Goal: Answer question/provide support

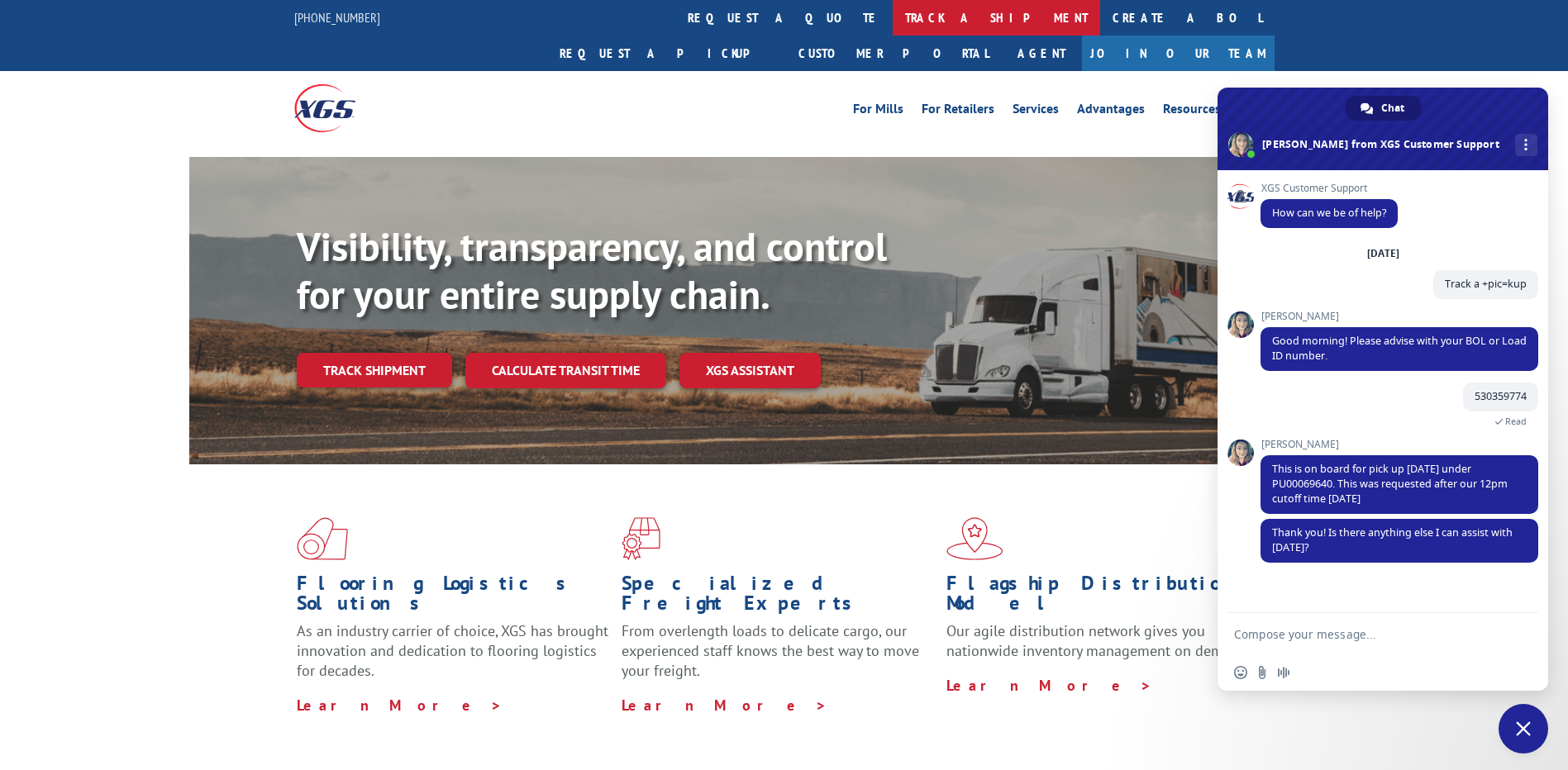
click at [892, 20] on link "track a shipment" at bounding box center [996, 17] width 208 height 36
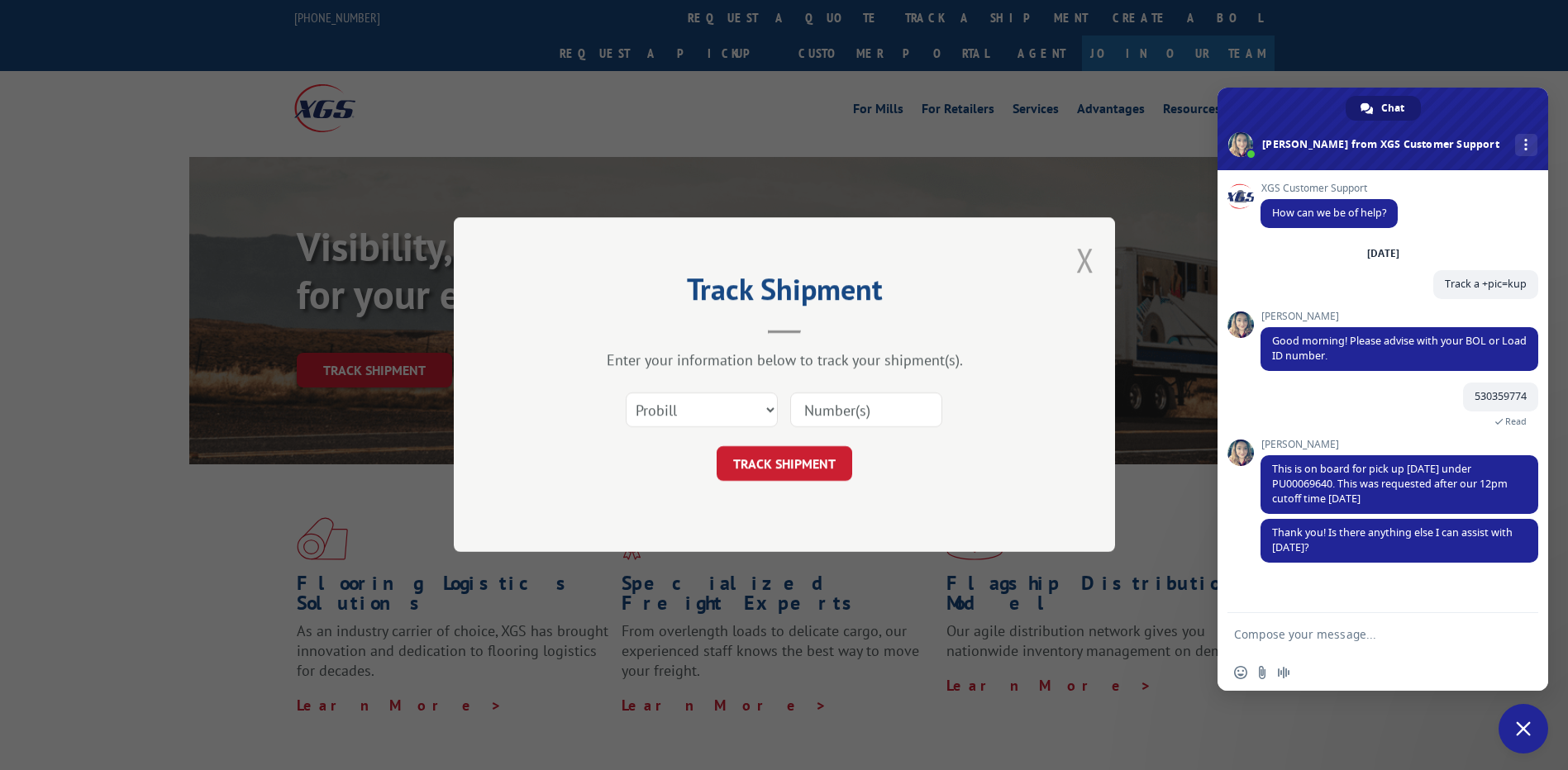
click at [1083, 261] on button "Close modal" at bounding box center [1085, 260] width 18 height 44
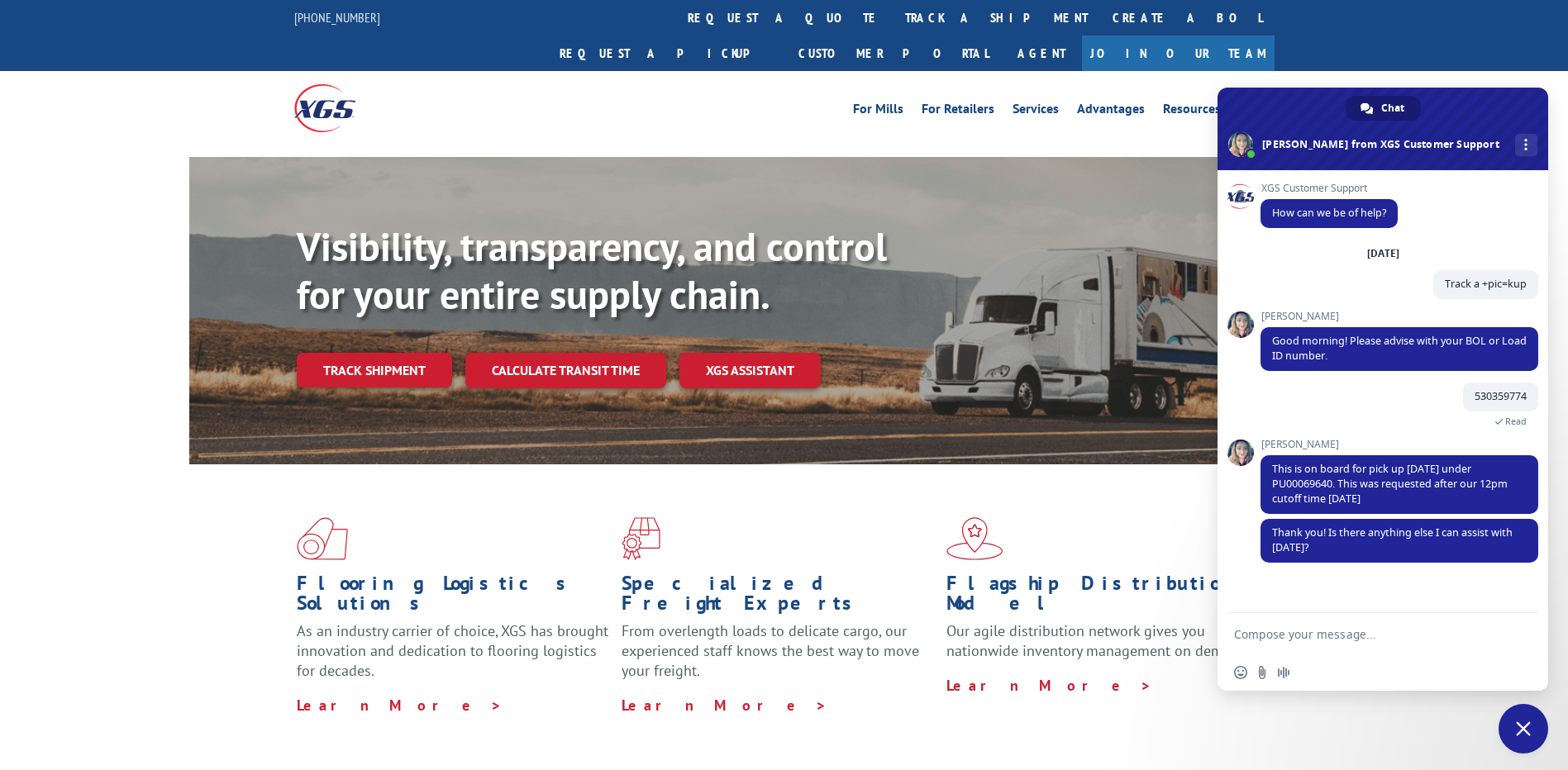
click at [1291, 645] on form at bounding box center [1365, 635] width 261 height 45
click at [1292, 644] on form at bounding box center [1365, 635] width 261 height 45
click at [1298, 631] on textarea "Compose your message..." at bounding box center [1365, 634] width 261 height 15
click at [1326, 637] on textarea "Compose your message..." at bounding box center [1365, 634] width 261 height 15
paste textarea "530394154"
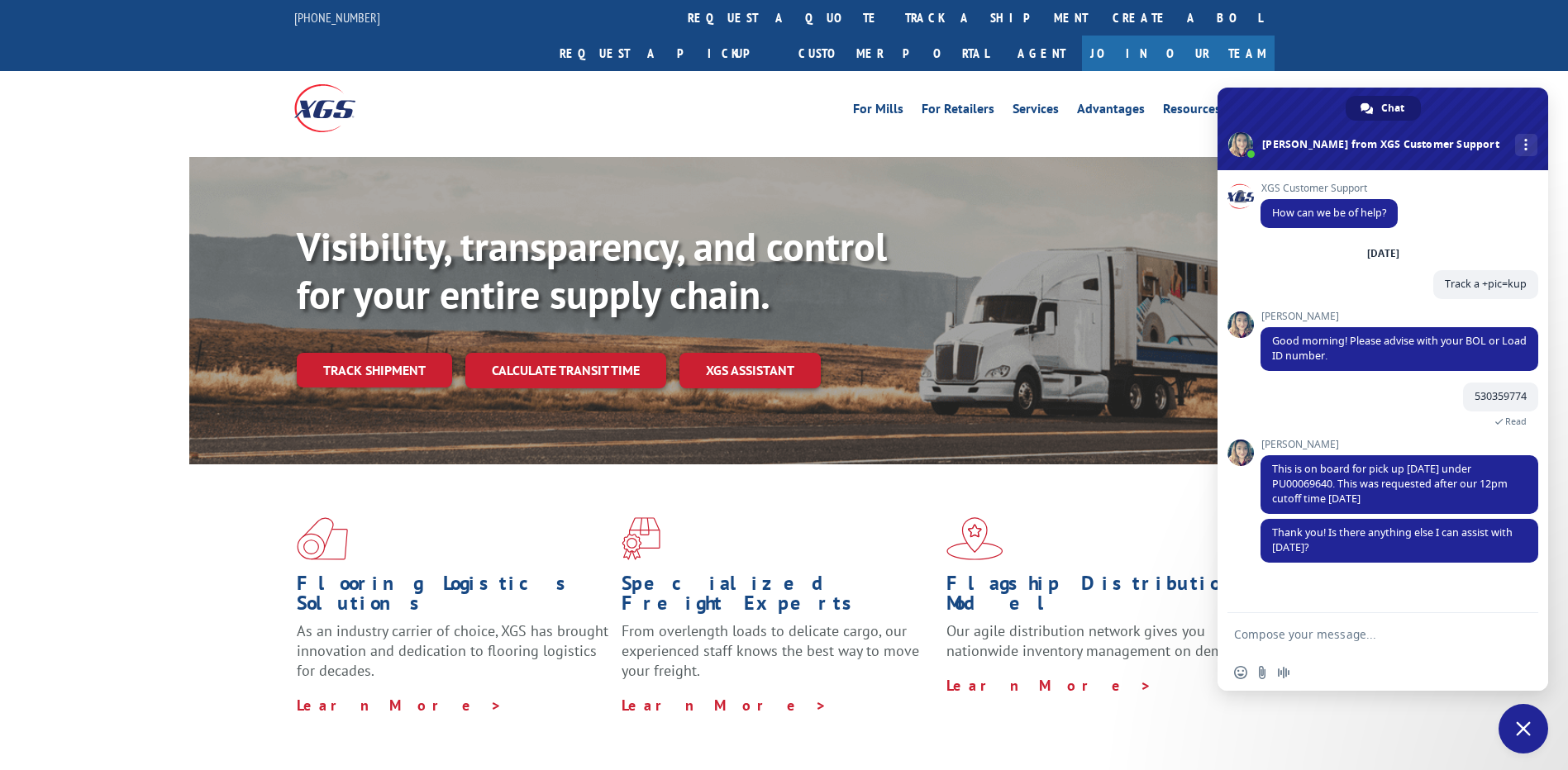
type textarea "530394154"
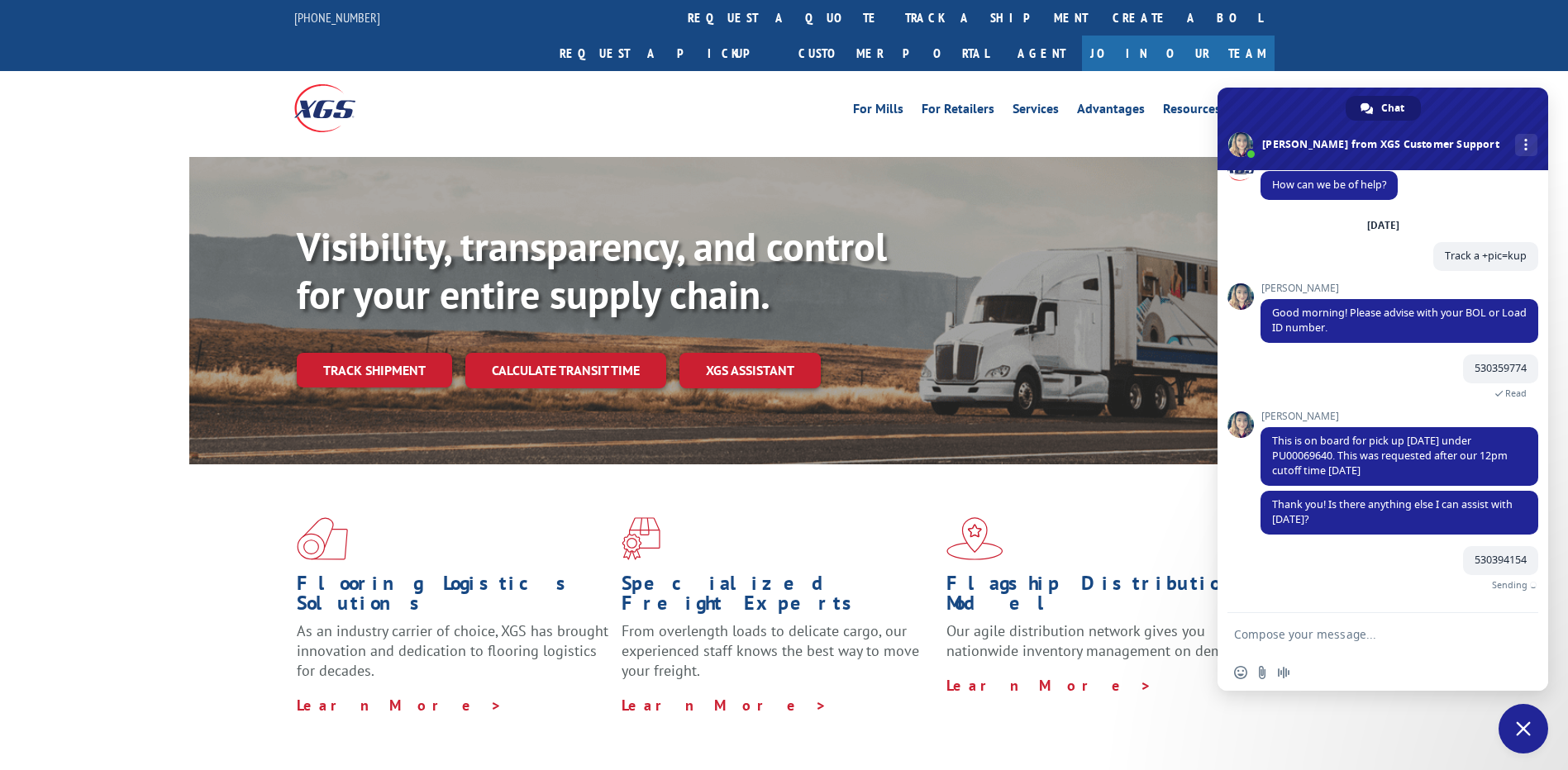
type textarea "b"
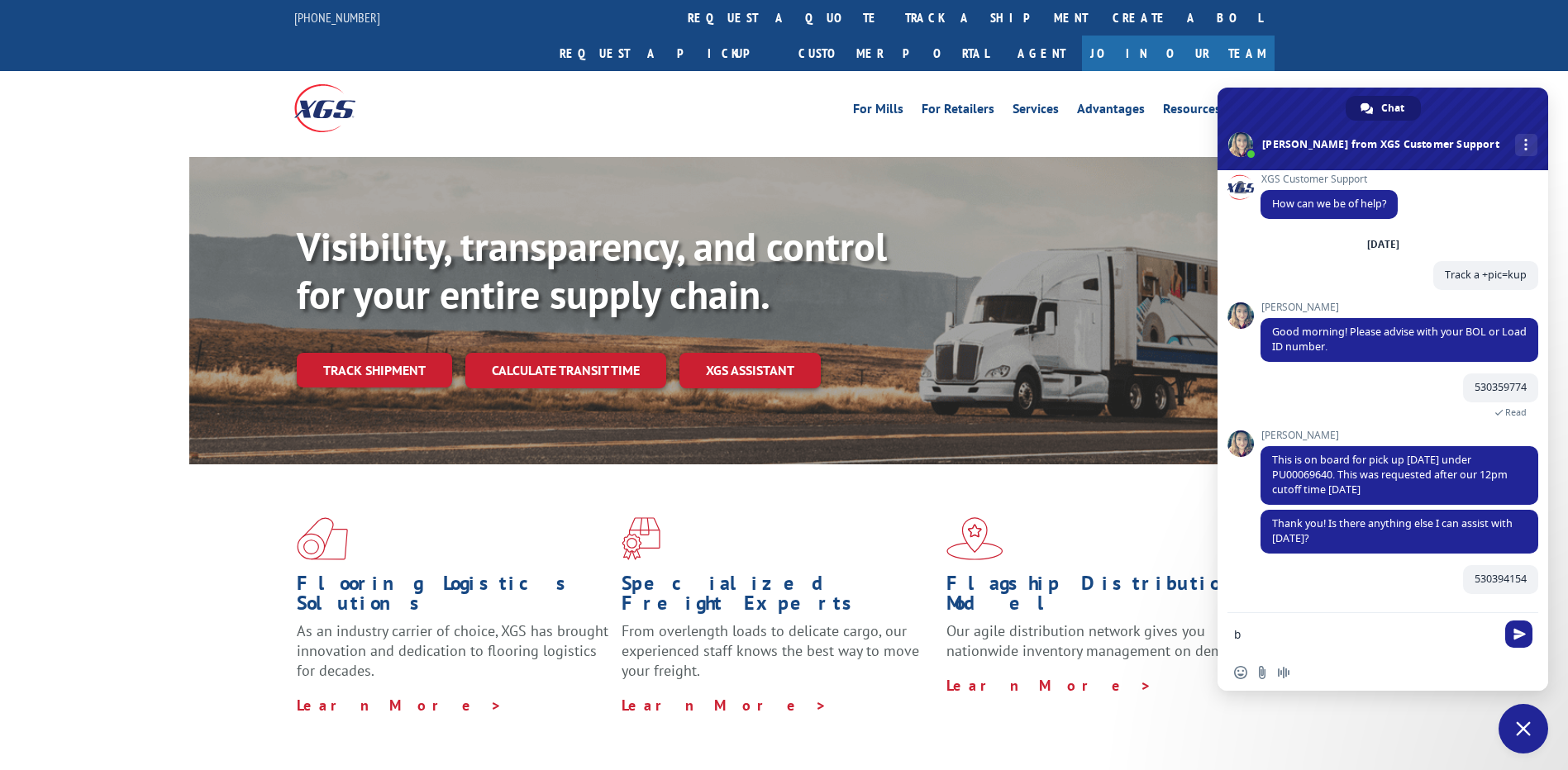
scroll to position [9, 0]
type textarea "BOL"
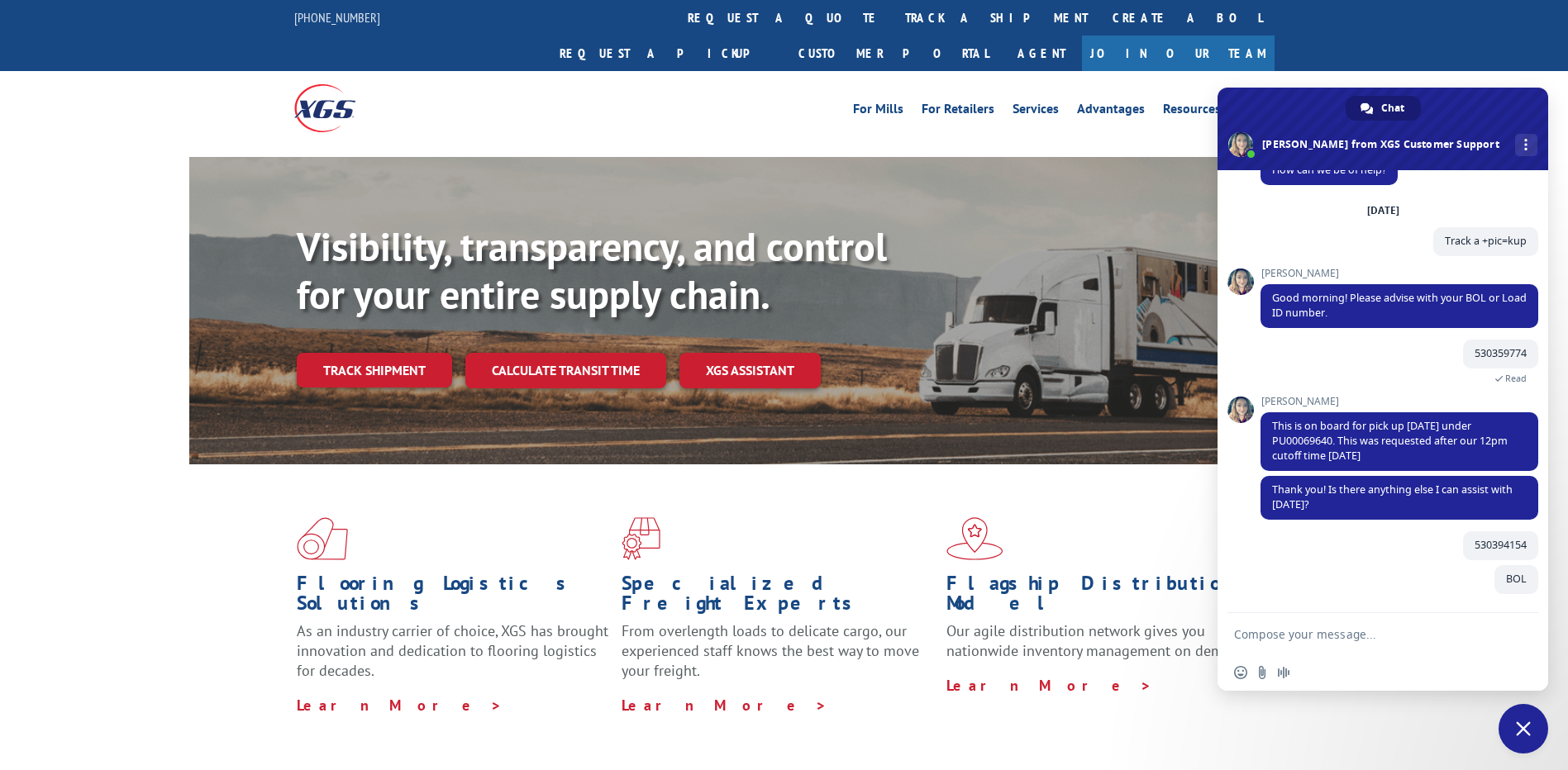
scroll to position [43, 0]
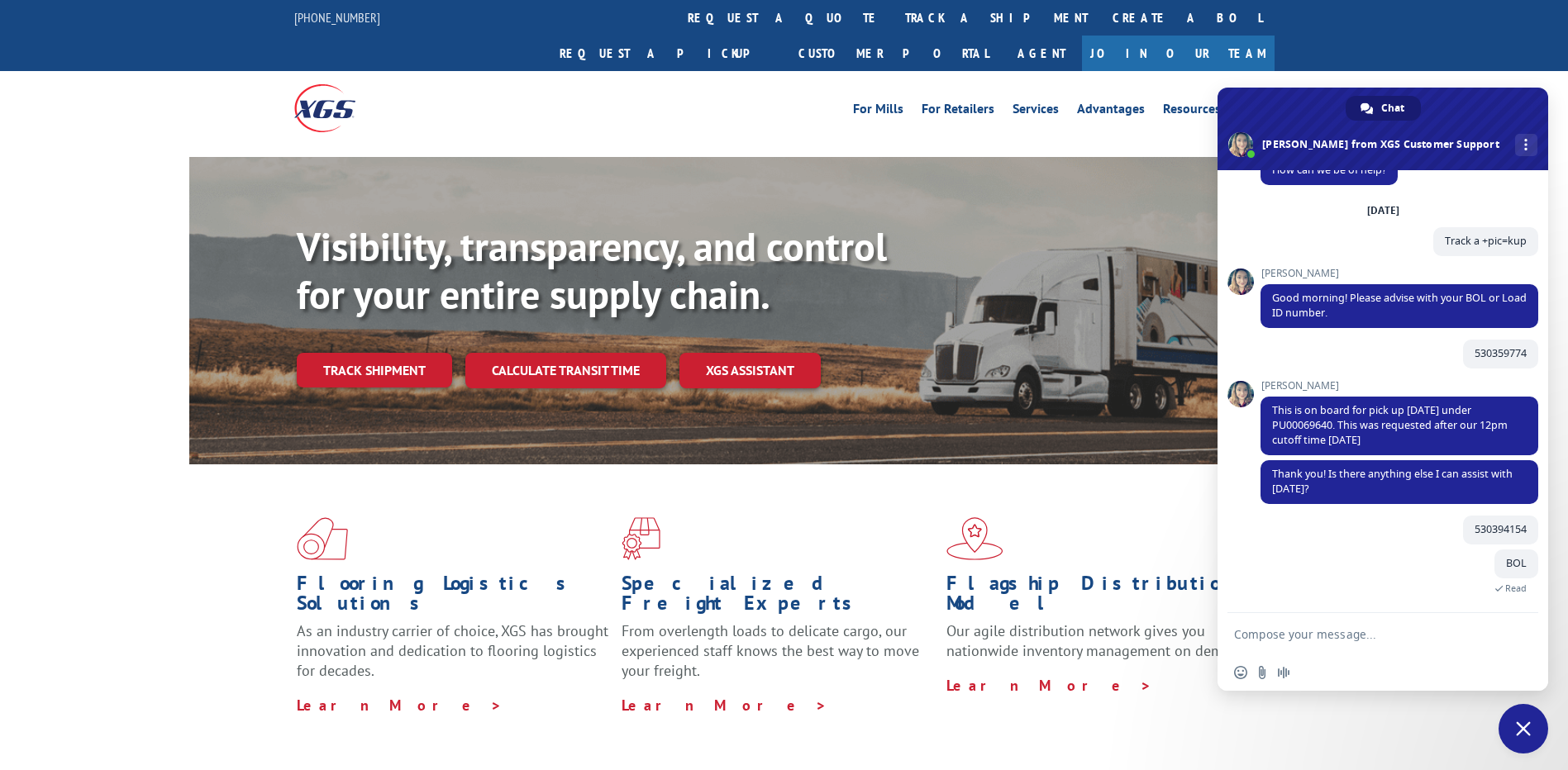
click at [1394, 630] on textarea "Compose your message..." at bounding box center [1365, 634] width 261 height 15
click at [1086, 518] on span at bounding box center [1108, 539] width 325 height 43
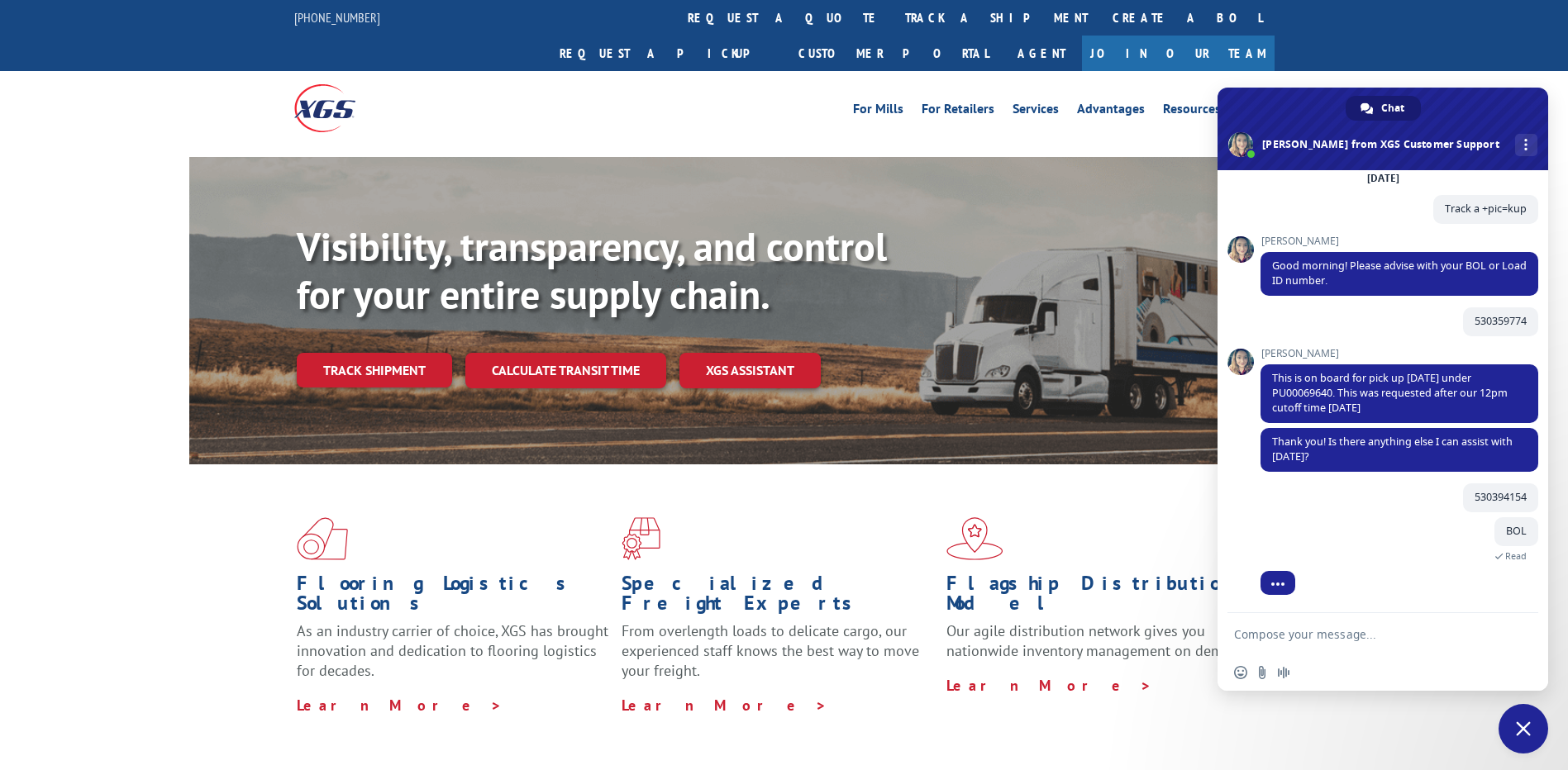
click at [1394, 626] on form at bounding box center [1365, 635] width 261 height 45
click at [1370, 634] on textarea "Compose your message..." at bounding box center [1365, 634] width 261 height 15
type textarea "Want to Track"
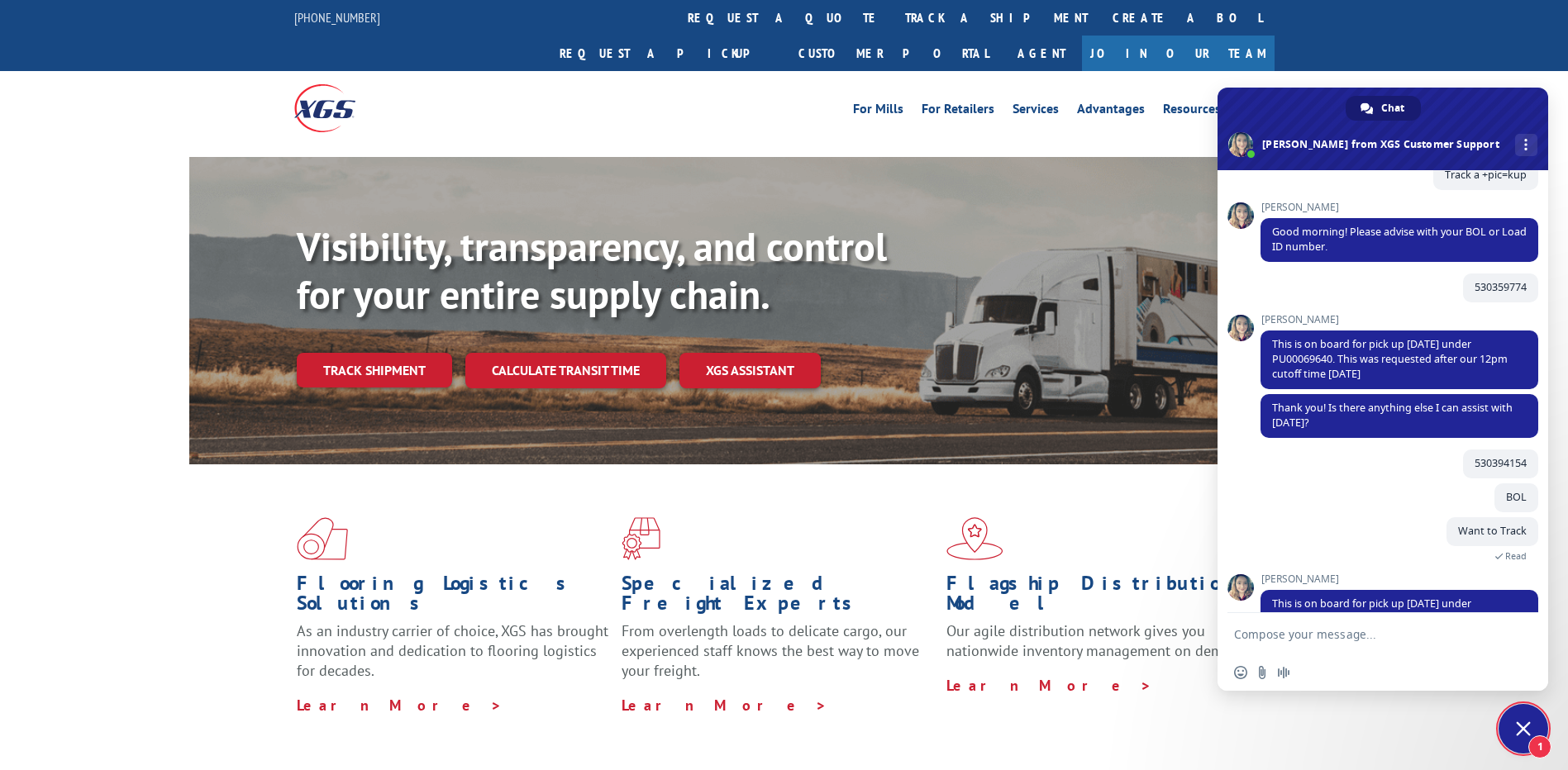
scroll to position [164, 0]
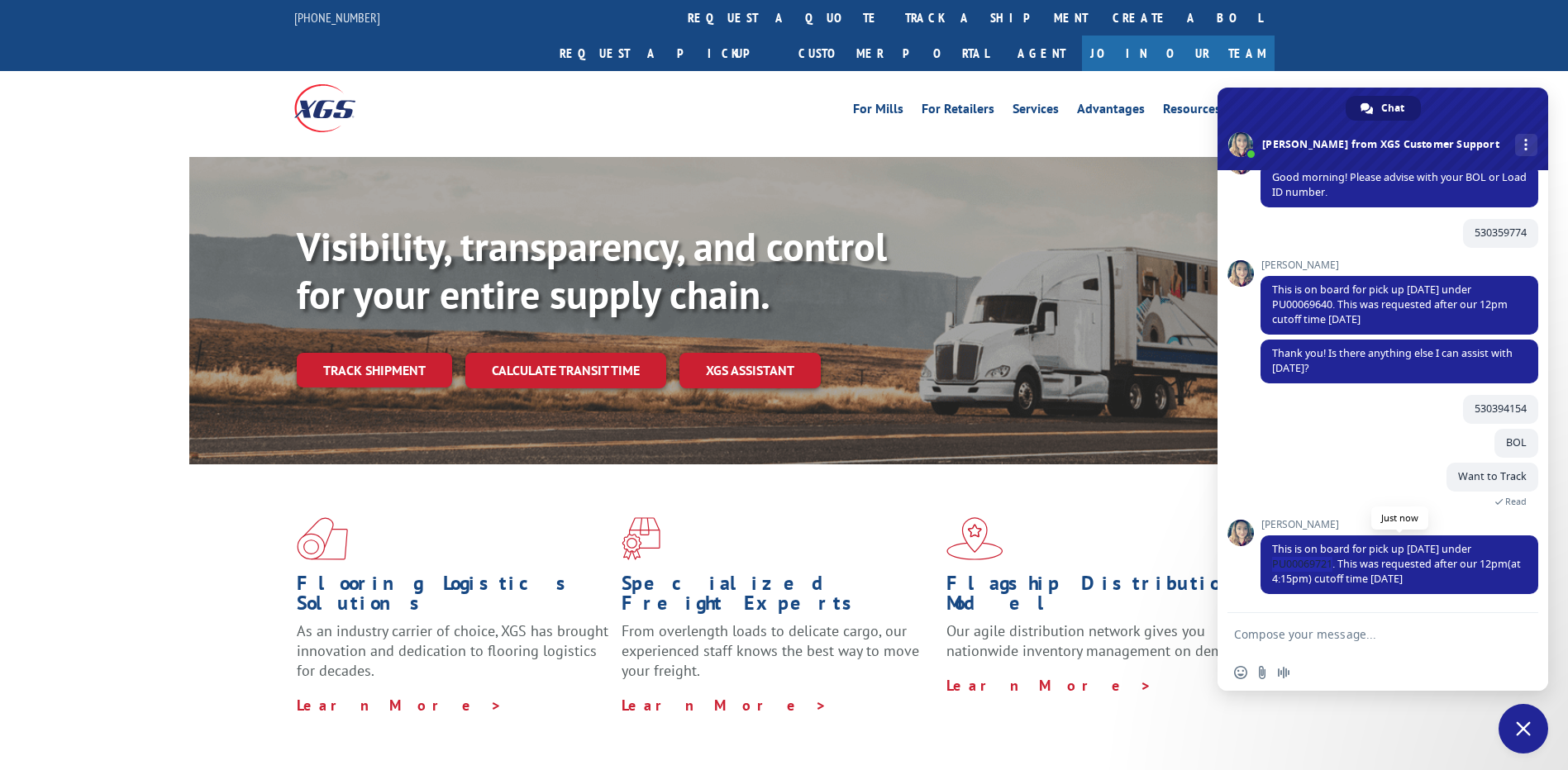
drag, startPoint x: 1336, startPoint y: 562, endPoint x: 1271, endPoint y: 562, distance: 65.0
click at [1271, 562] on span "This is on board for pick up [DATE] under PU00069721. This was requested after …" at bounding box center [1399, 565] width 278 height 59
copy span "PU00069721."
click at [1365, 640] on textarea "Compose your message..." at bounding box center [1365, 634] width 261 height 15
click at [1381, 629] on textarea "Compose your message..." at bounding box center [1365, 634] width 261 height 15
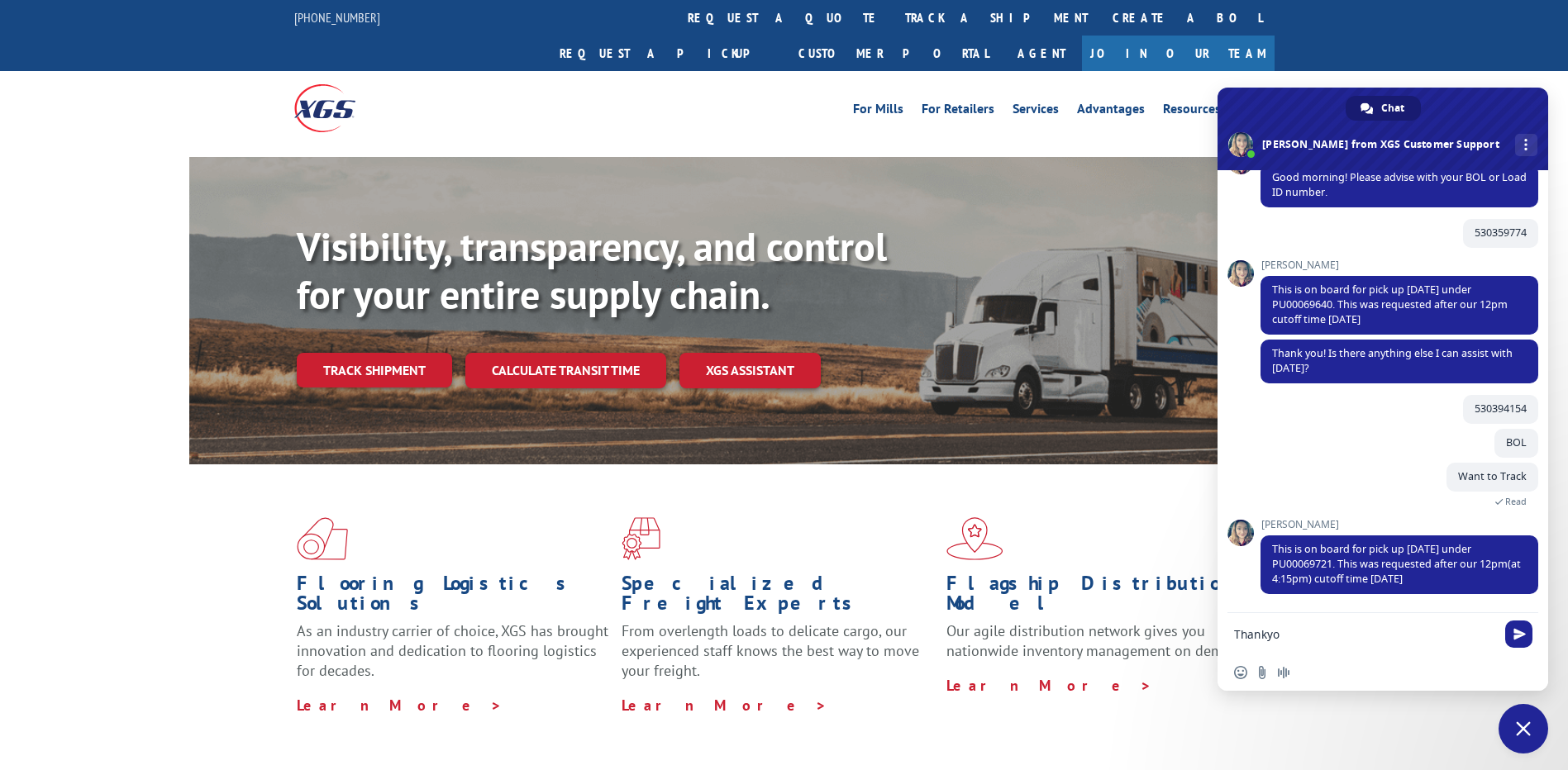
type textarea "Thankyou"
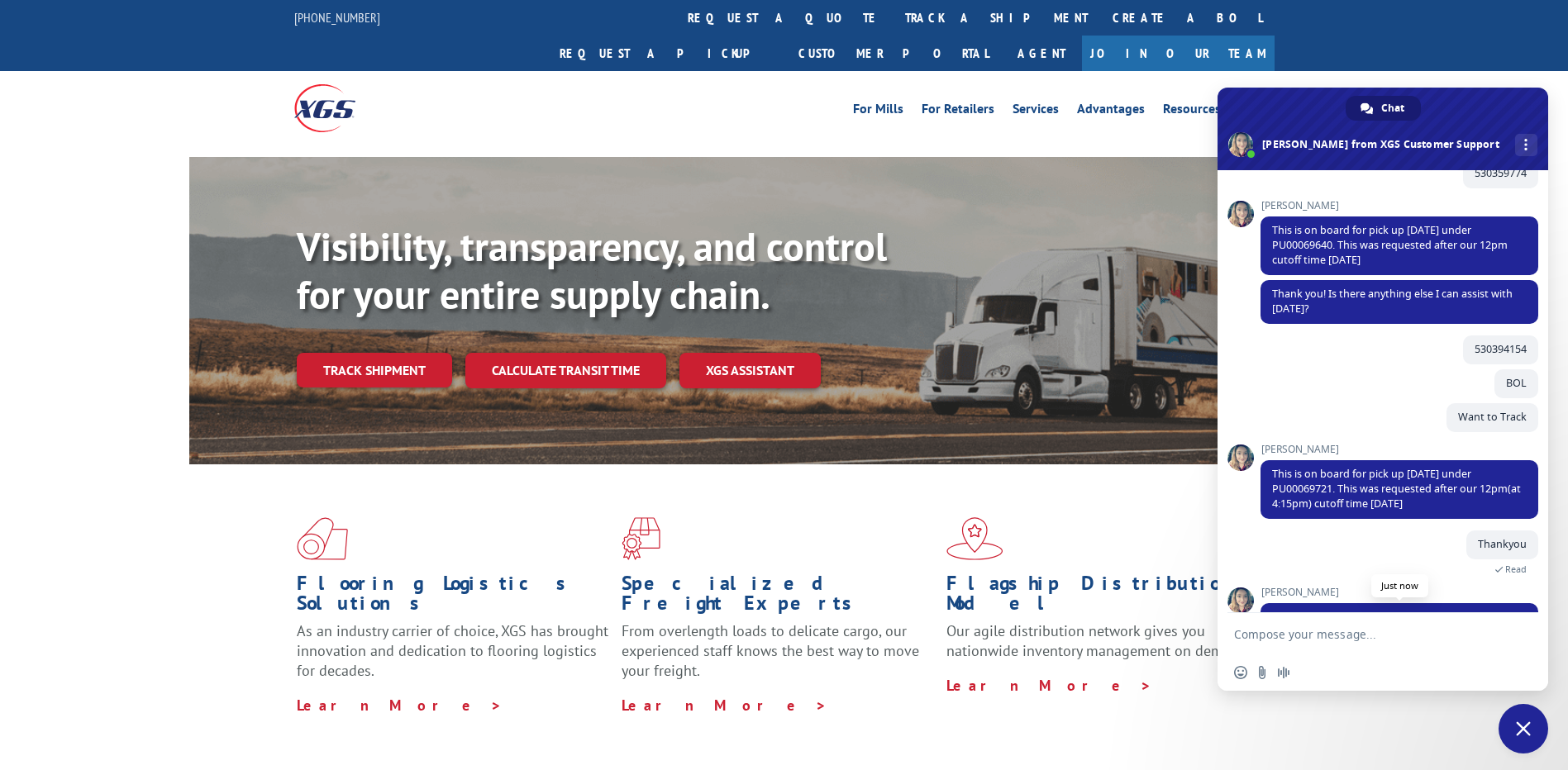
scroll to position [321, 0]
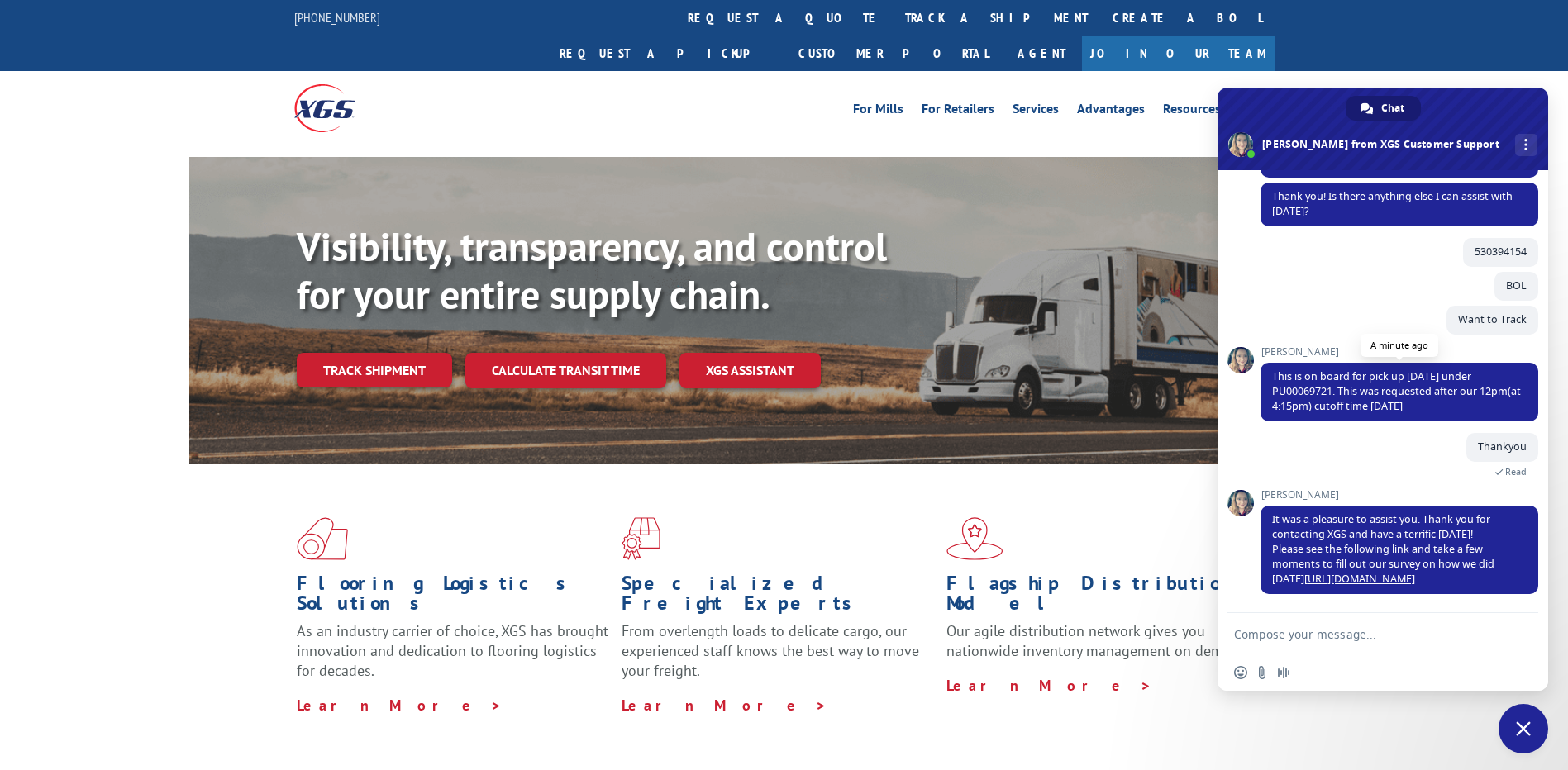
drag, startPoint x: 1340, startPoint y: 390, endPoint x: 1461, endPoint y: 411, distance: 122.8
click at [1461, 411] on span "This is on board for pick up [DATE] under PU00069721. This was requested after …" at bounding box center [1396, 391] width 249 height 44
copy span "This was requested after our 12pm(at 4:15pm) cutoff time [DATE]"
click at [1331, 393] on span "This is on board for pick up [DATE] under PU00069721. This was requested after …" at bounding box center [1396, 391] width 249 height 44
drag, startPoint x: 1333, startPoint y: 390, endPoint x: 1271, endPoint y: 394, distance: 62.1
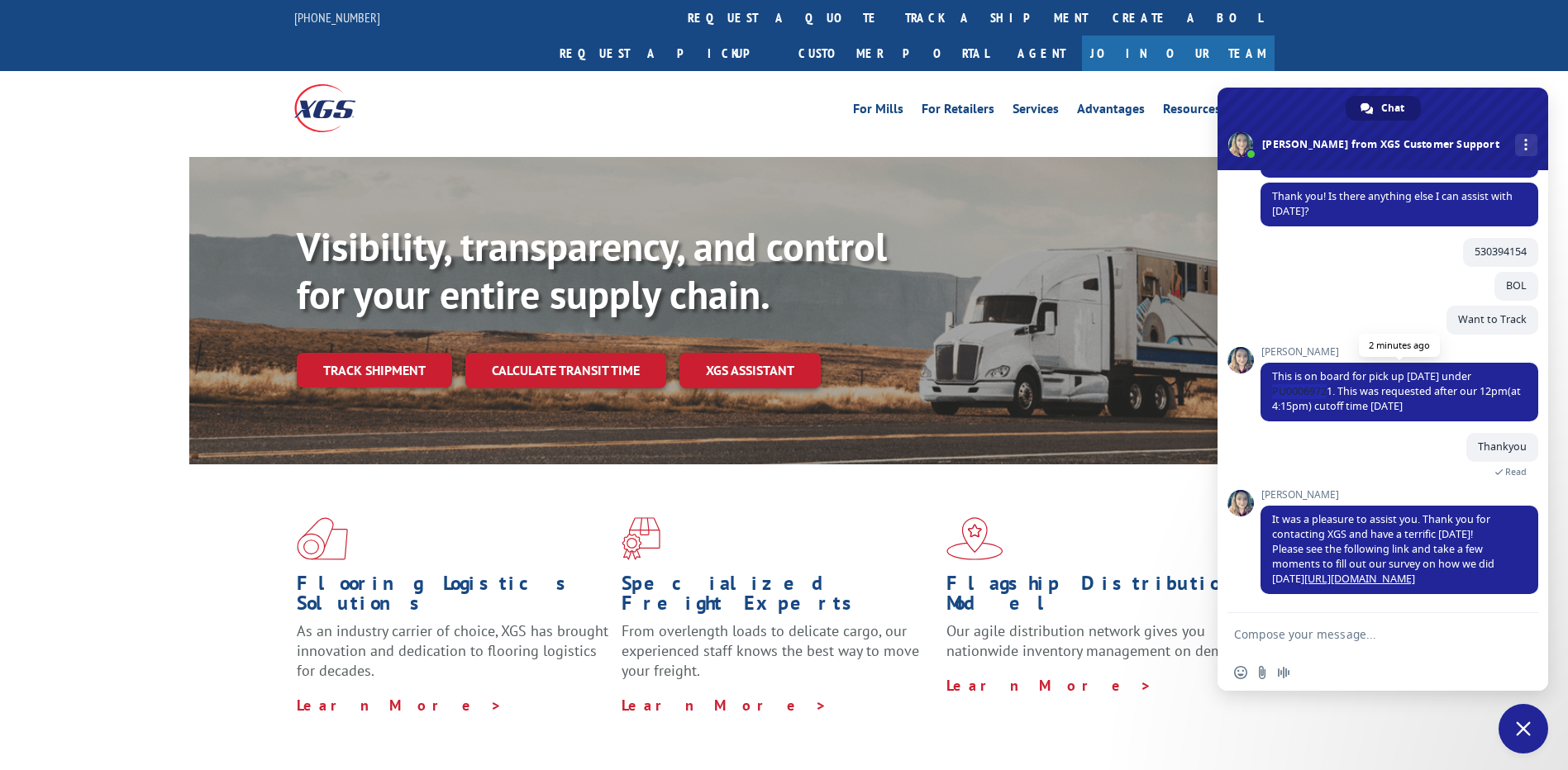
click at [1271, 394] on span "This is on board for pick up [DATE] under PU00069721. This was requested after …" at bounding box center [1399, 392] width 278 height 59
copy span "PU00069721"
